Goal: Communication & Community: Answer question/provide support

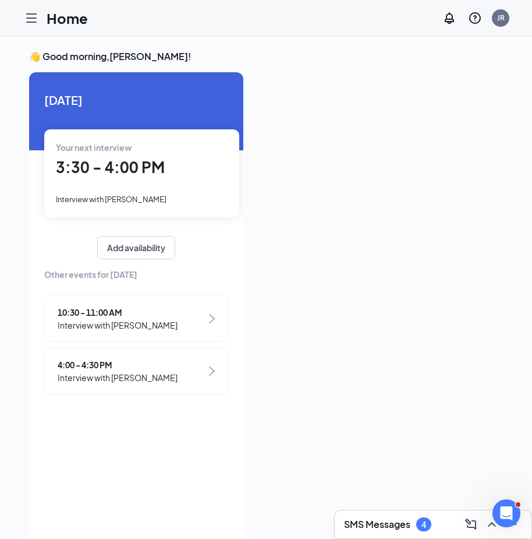
click at [373, 523] on h3 "SMS Messages" at bounding box center [377, 524] width 66 height 13
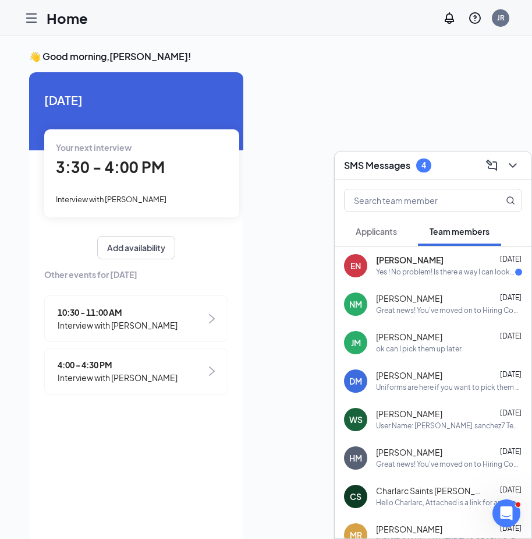
click at [435, 267] on div "Yes ! No problem! Is there a way I can look at the sizing for the uniforms ?" at bounding box center [445, 272] width 139 height 10
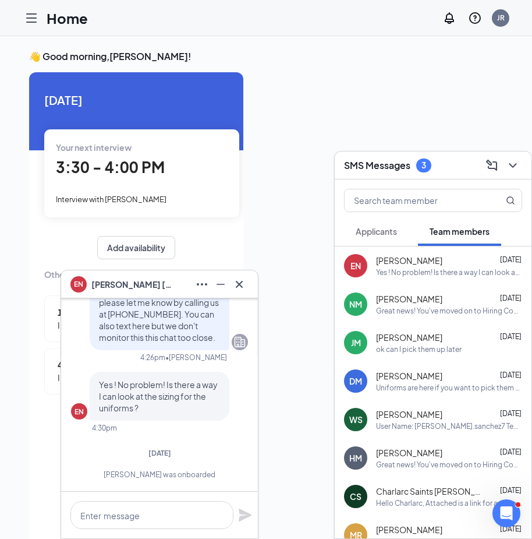
click at [199, 28] on div "Home JR" at bounding box center [266, 18] width 532 height 36
click at [448, 252] on div "EN [PERSON_NAME] [DATE] Yes ! No problem! Is there a way I can look at the sizi…" at bounding box center [433, 265] width 197 height 38
click at [157, 513] on textarea at bounding box center [151, 515] width 163 height 28
paste textarea "This is [PERSON_NAME], your Training Director, Below are the steps to successfu…"
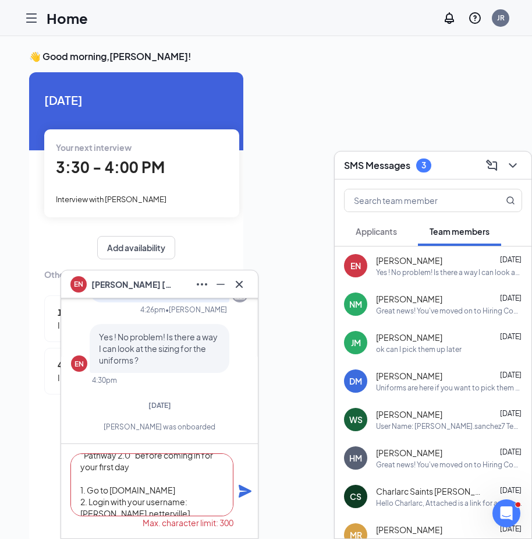
scroll to position [94, 0]
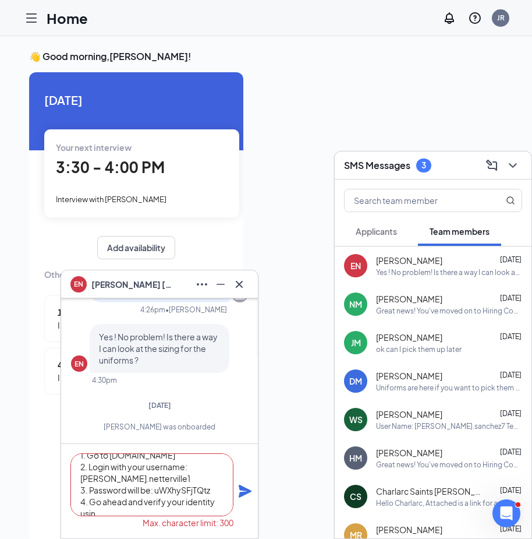
drag, startPoint x: 114, startPoint y: 509, endPoint x: 76, endPoint y: 474, distance: 51.9
click at [76, 474] on textarea "This is [PERSON_NAME], your Training Director, Below are the steps to successfu…" at bounding box center [151, 484] width 163 height 63
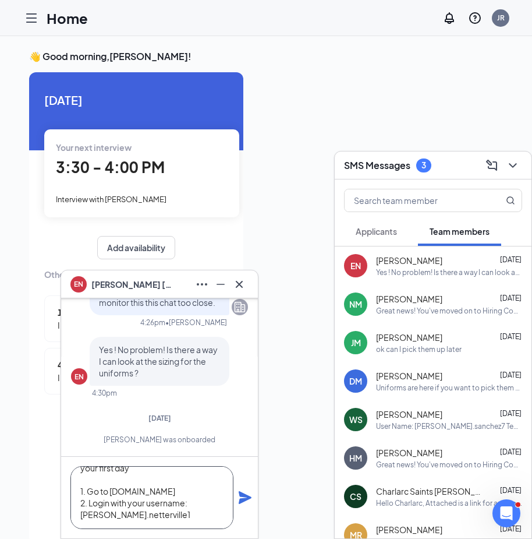
scroll to position [59, 0]
type textarea "This is [PERSON_NAME], your Training Director, Below are the steps to successfu…"
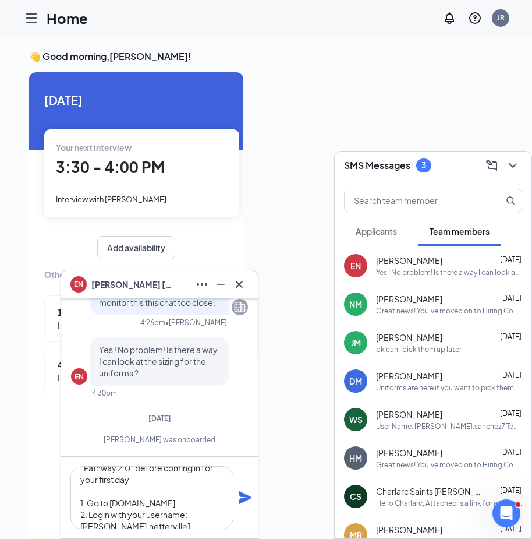
click at [248, 500] on icon "Plane" at bounding box center [245, 497] width 14 height 14
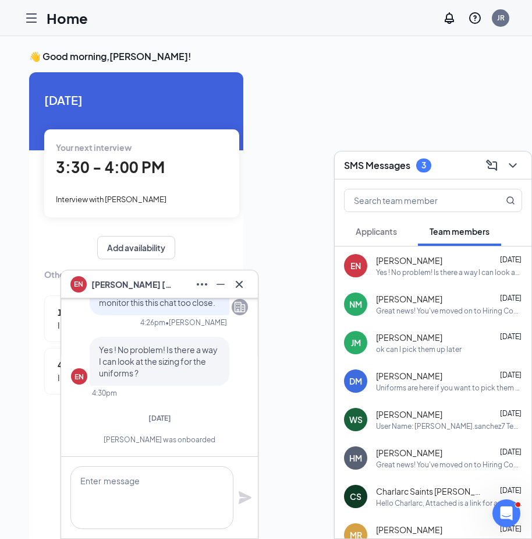
scroll to position [0, 0]
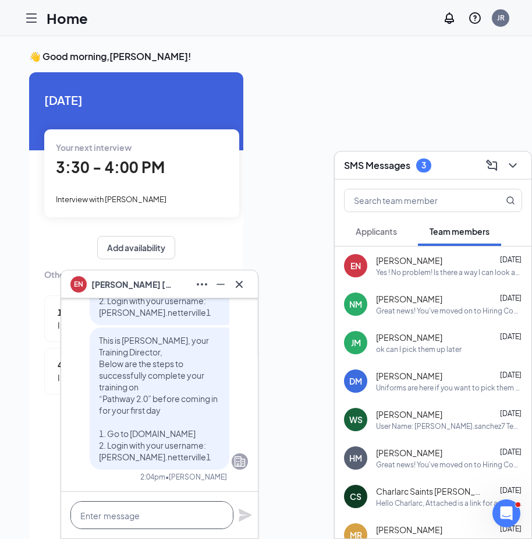
click at [140, 515] on textarea at bounding box center [151, 515] width 163 height 28
paste textarea "3. Password will be: uWXhySFjTQtz 4. Go ahead and verify your identity using yo…"
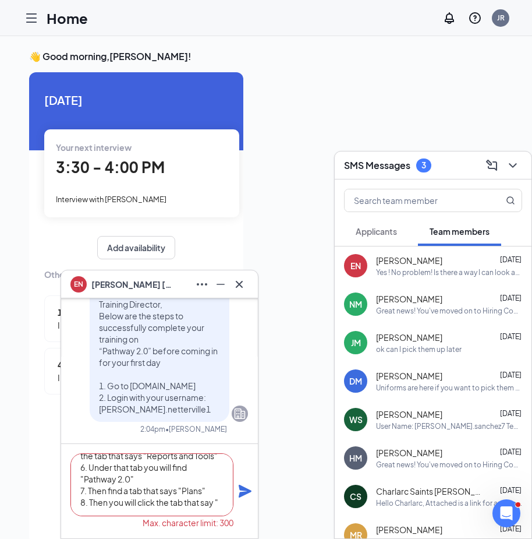
type textarea "3. Password will be: uWXhySFjTQtz 4. Go ahead and verify your identity using yo…"
click at [239, 493] on icon "Plane" at bounding box center [245, 491] width 14 height 14
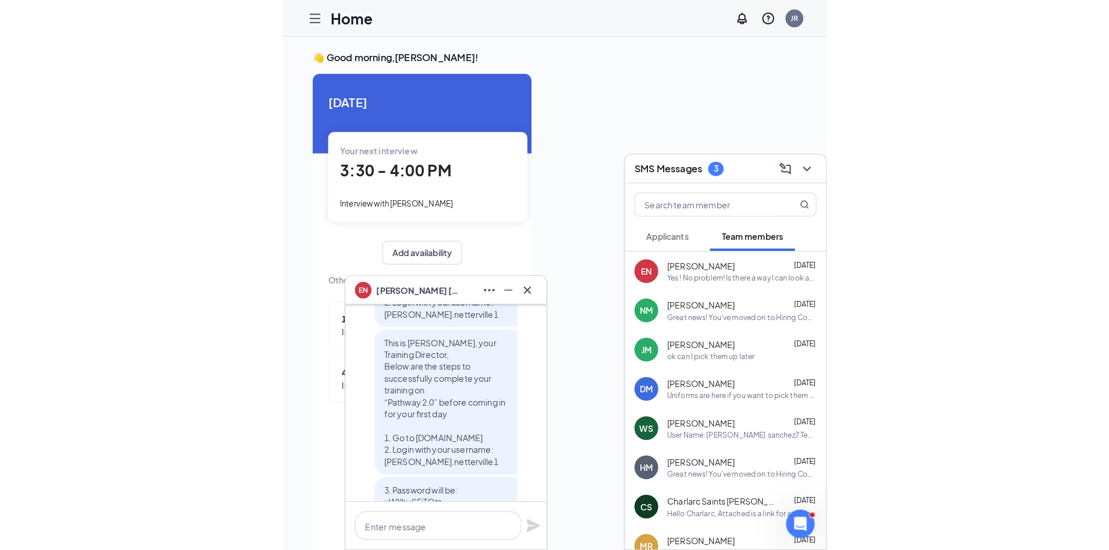
scroll to position [-354, 0]
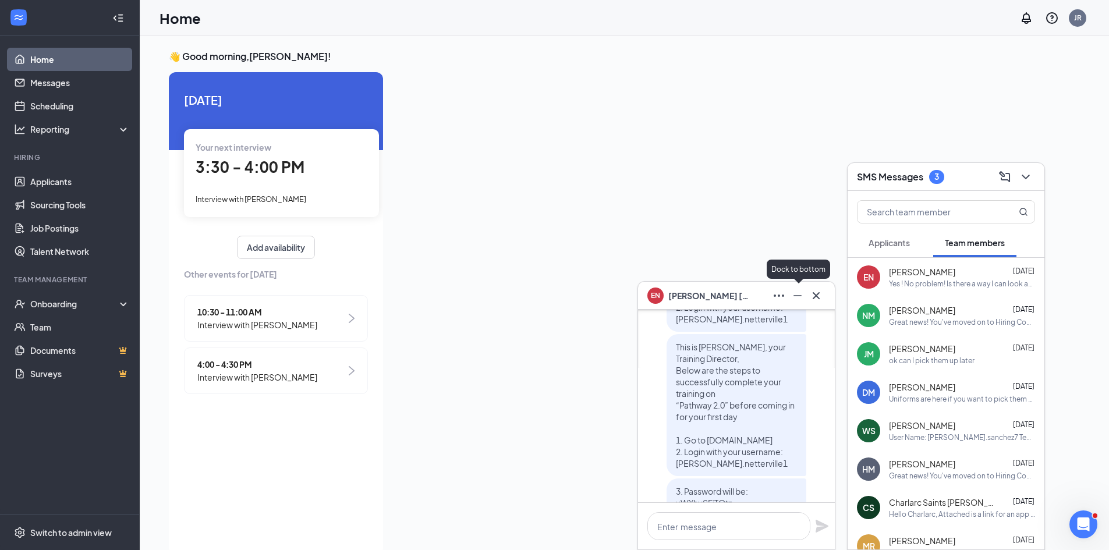
drag, startPoint x: 792, startPoint y: 303, endPoint x: 808, endPoint y: 316, distance: 20.3
click at [540, 314] on div "EN [PERSON_NAME] EN [PERSON_NAME] Team member Front of House Team Member • 290 …" at bounding box center [737, 415] width 198 height 269
click at [540, 375] on p "This is [PERSON_NAME], your Training Director, Below are the steps to successfu…" at bounding box center [736, 405] width 121 height 128
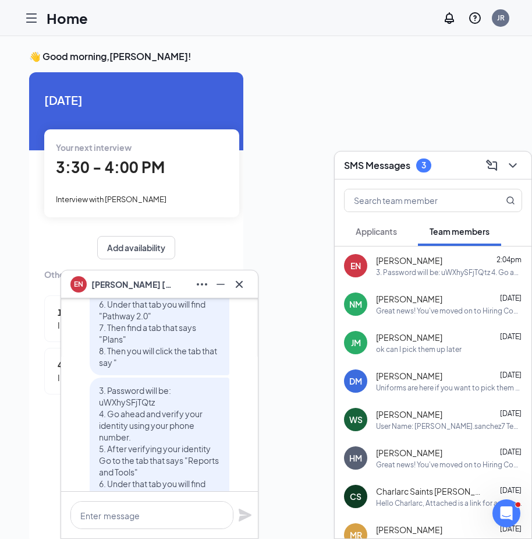
scroll to position [0, 0]
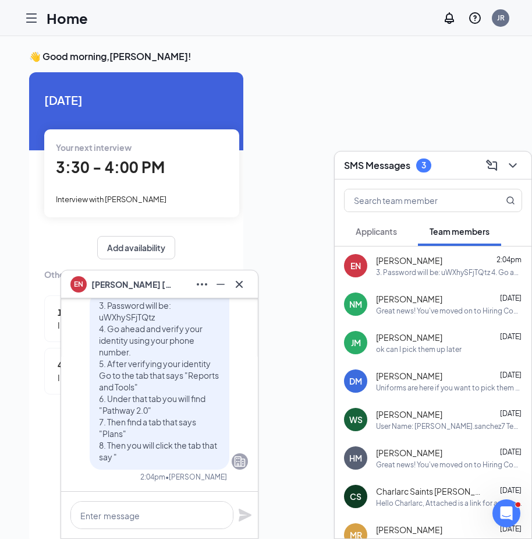
drag, startPoint x: 140, startPoint y: 413, endPoint x: 237, endPoint y: 454, distance: 104.9
click at [237, 453] on div "This is [PERSON_NAME], your Training Director, Below are the steps to successfu…" at bounding box center [159, 146] width 177 height 645
click at [235, 459] on icon "Company" at bounding box center [240, 461] width 11 height 10
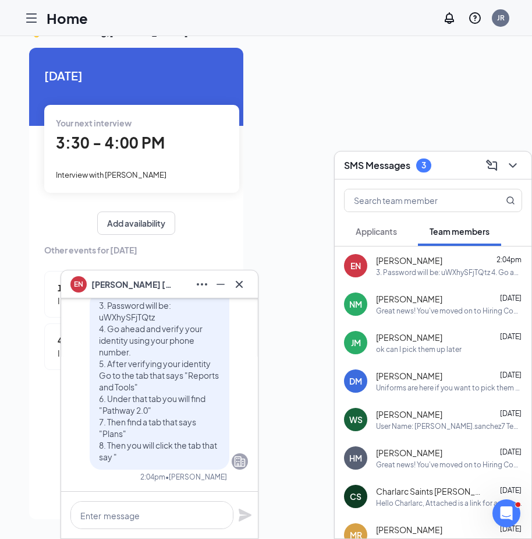
click at [164, 441] on span "3. Password will be: uWXhySFjTQtz 4. Go ahead and verify your identity using yo…" at bounding box center [159, 381] width 120 height 162
drag, startPoint x: 153, startPoint y: 519, endPoint x: 148, endPoint y: 515, distance: 6.3
click at [153, 519] on textarea at bounding box center [151, 515] width 163 height 28
paste textarea "Hello [PERSON_NAME], This is [PERSON_NAME] your training director. Attached is …"
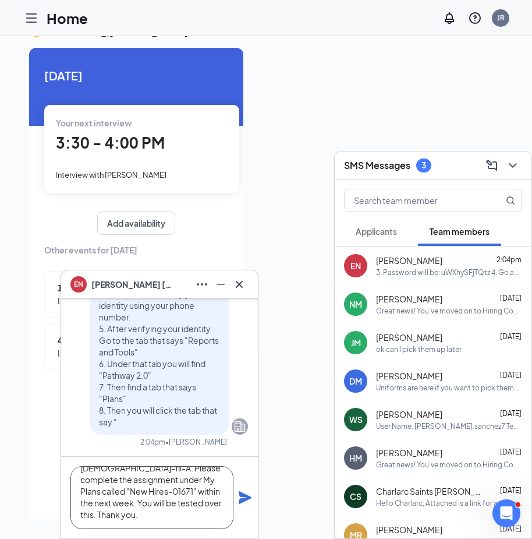
type textarea "Hello [PERSON_NAME], This is [PERSON_NAME] your training director. Attached is …"
click at [243, 492] on icon "Plane" at bounding box center [245, 497] width 14 height 14
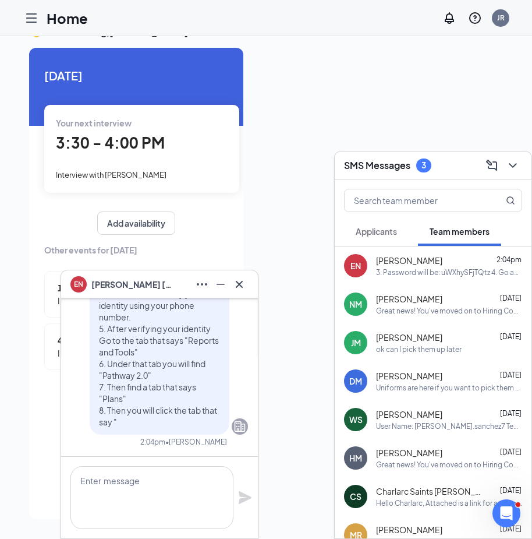
scroll to position [0, 0]
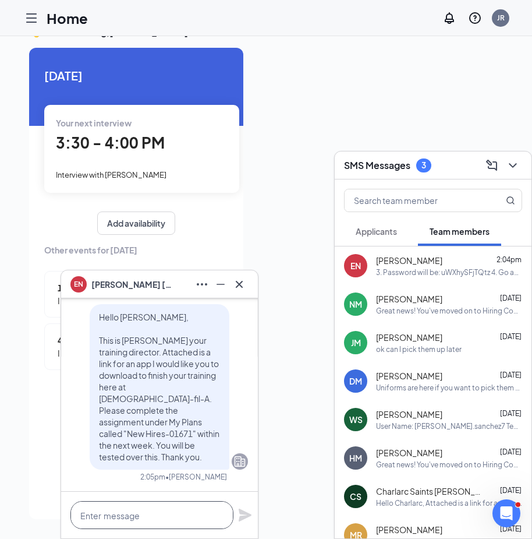
click at [168, 512] on textarea at bounding box center [151, 515] width 163 height 28
paste textarea "For iPhone: [URL][DOMAIN_NAME][DEMOGRAPHIC_DATA] For android: [URL][DOMAIN_NAME]"
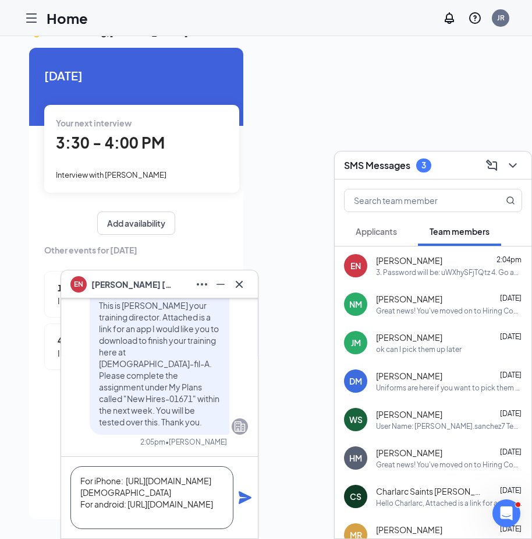
scroll to position [94, 0]
type textarea "For iPhone: [URL][DOMAIN_NAME][DEMOGRAPHIC_DATA] For android: [URL][DOMAIN_NAME]"
click at [242, 499] on icon "Plane" at bounding box center [245, 497] width 13 height 13
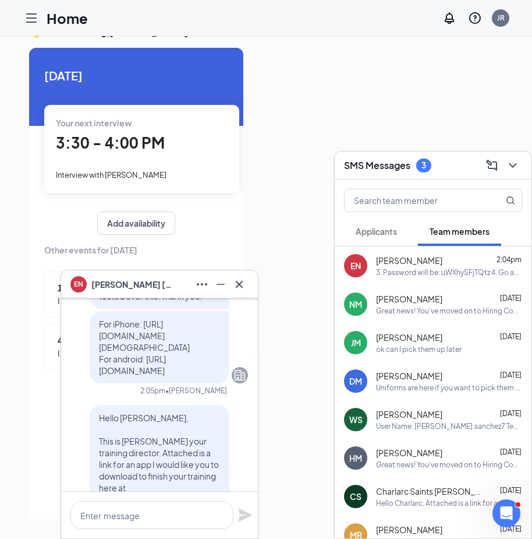
scroll to position [0, 0]
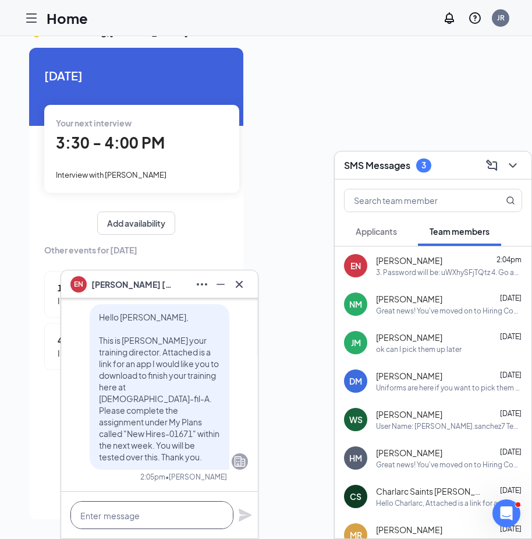
click at [168, 512] on textarea at bounding box center [151, 515] width 163 height 28
type textarea "H"
click at [140, 505] on textarea at bounding box center [151, 515] width 163 height 28
paste textarea "Hello [PERSON_NAME], This is [PERSON_NAME] your training director. Attached is …"
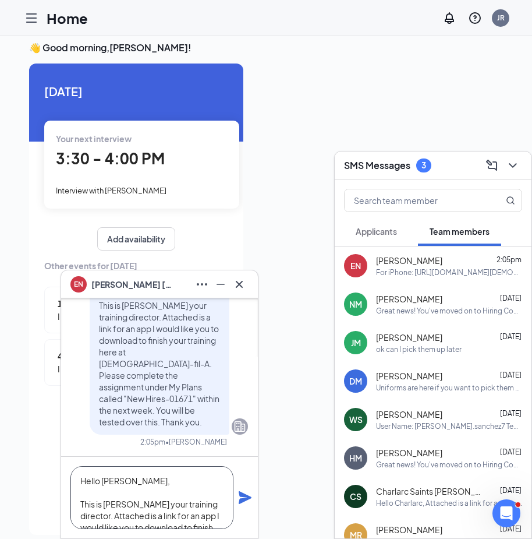
scroll to position [0, 0]
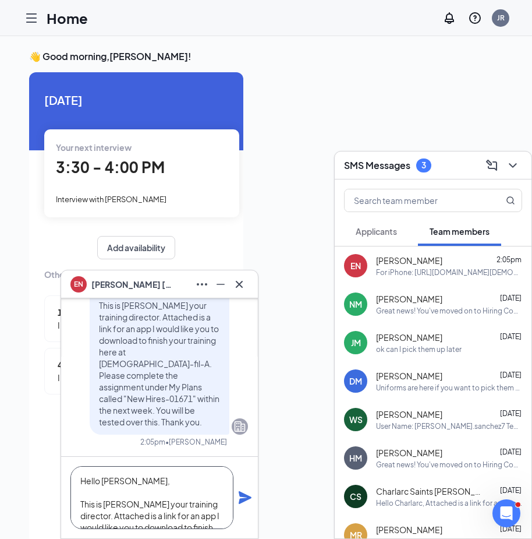
click at [126, 479] on textarea "Hello [PERSON_NAME], This is [PERSON_NAME] your training director. Attached is …" at bounding box center [151, 497] width 163 height 63
type textarea "Hello [PERSON_NAME], This is [PERSON_NAME] your training director. Attached is …"
click at [243, 500] on icon "Plane" at bounding box center [245, 497] width 13 height 13
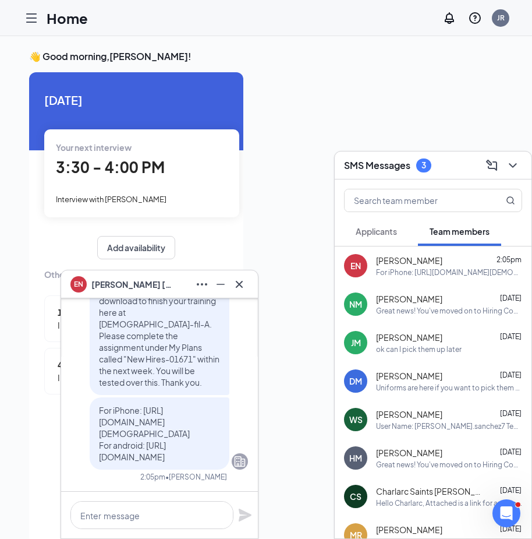
click at [144, 412] on p "For iPhone: [URL][DOMAIN_NAME][DEMOGRAPHIC_DATA] For android: [URL][DOMAIN_NAME]" at bounding box center [159, 433] width 121 height 58
click at [134, 404] on p "For iPhone: [URL][DOMAIN_NAME][DEMOGRAPHIC_DATA] For android: [URL][DOMAIN_NAME]" at bounding box center [159, 433] width 121 height 58
click at [131, 515] on textarea at bounding box center [151, 515] width 163 height 28
paste textarea "If you have any questions feel free to contact me at [PHONE_NUMBER]. Sincerely,…"
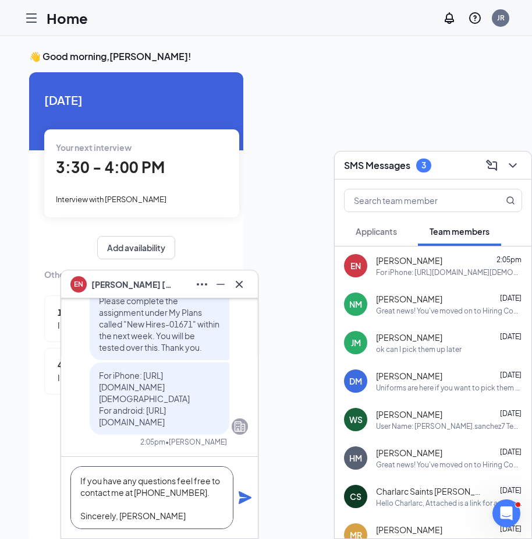
scroll to position [12, 0]
type textarea "If you have any questions feel free to contact me at [PHONE_NUMBER]. Sincerely,…"
click at [239, 498] on icon "Plane" at bounding box center [245, 497] width 14 height 14
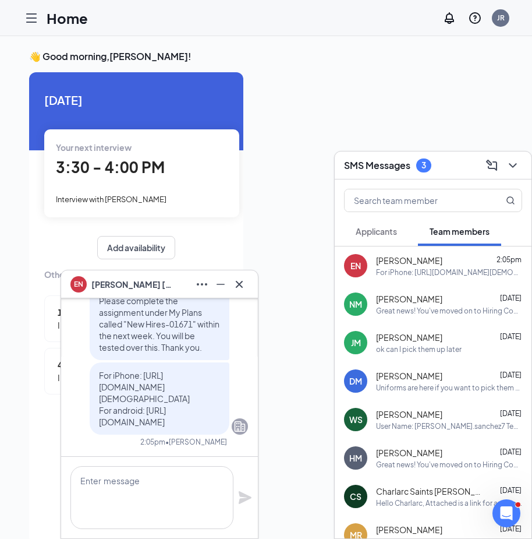
scroll to position [0, 0]
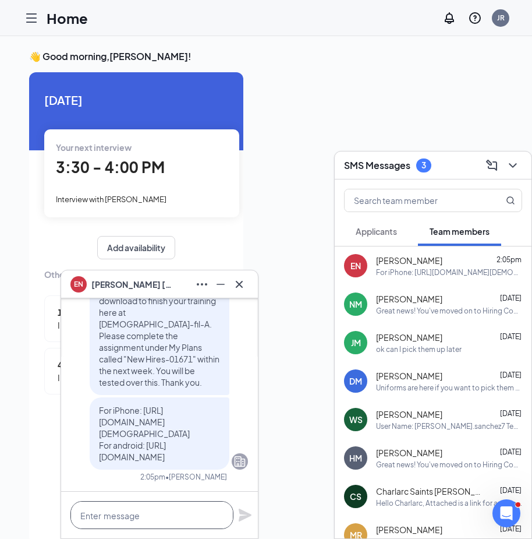
click at [201, 508] on textarea at bounding box center [151, 515] width 163 height 28
type textarea "I"
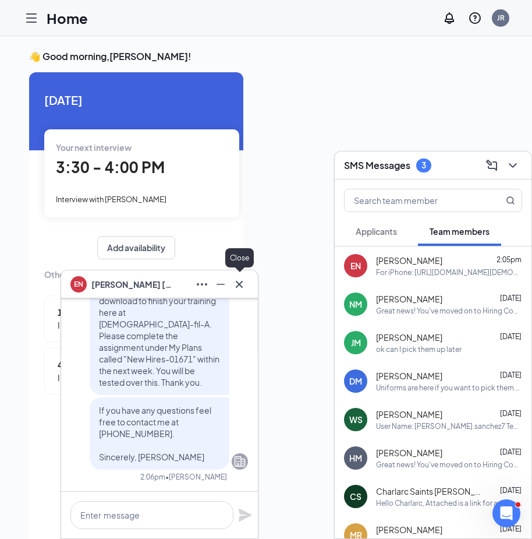
click at [240, 282] on icon "Cross" at bounding box center [239, 284] width 14 height 14
